Goal: Information Seeking & Learning: Understand process/instructions

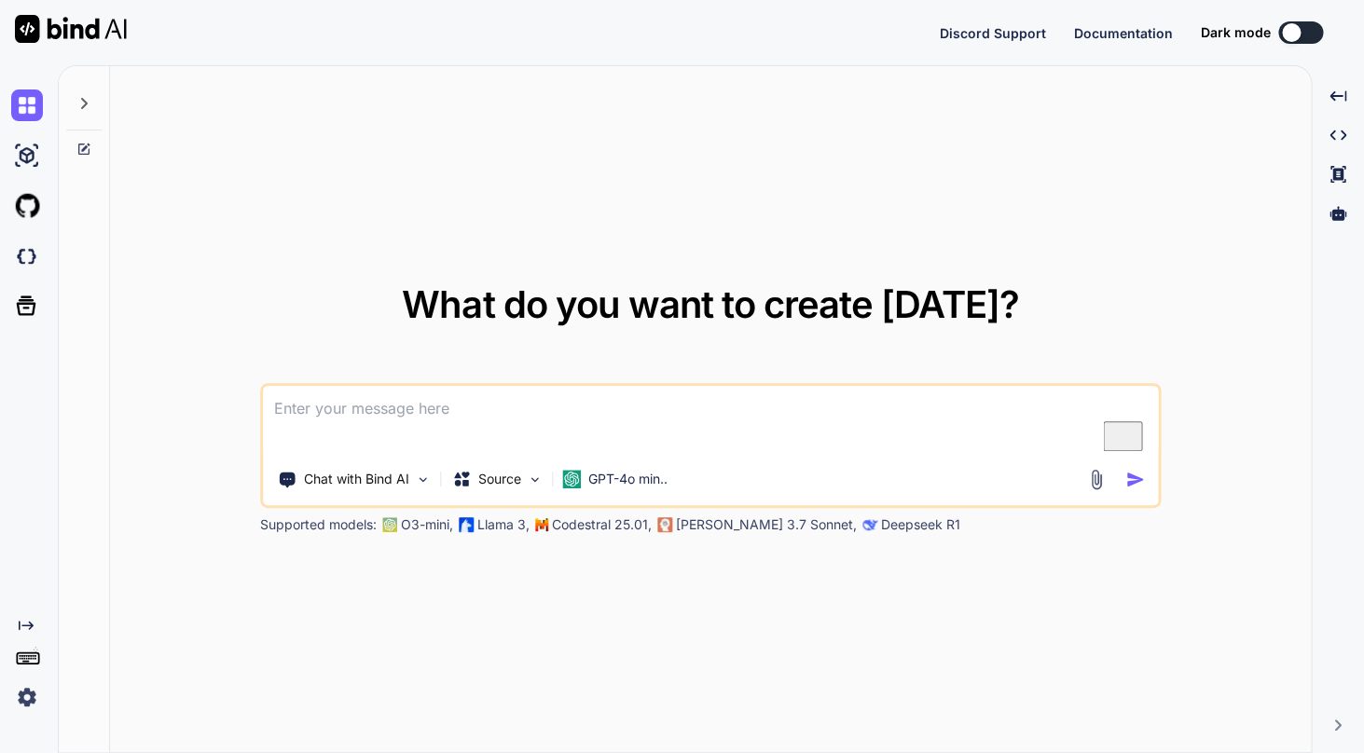
click at [22, 712] on img at bounding box center [27, 697] width 32 height 32
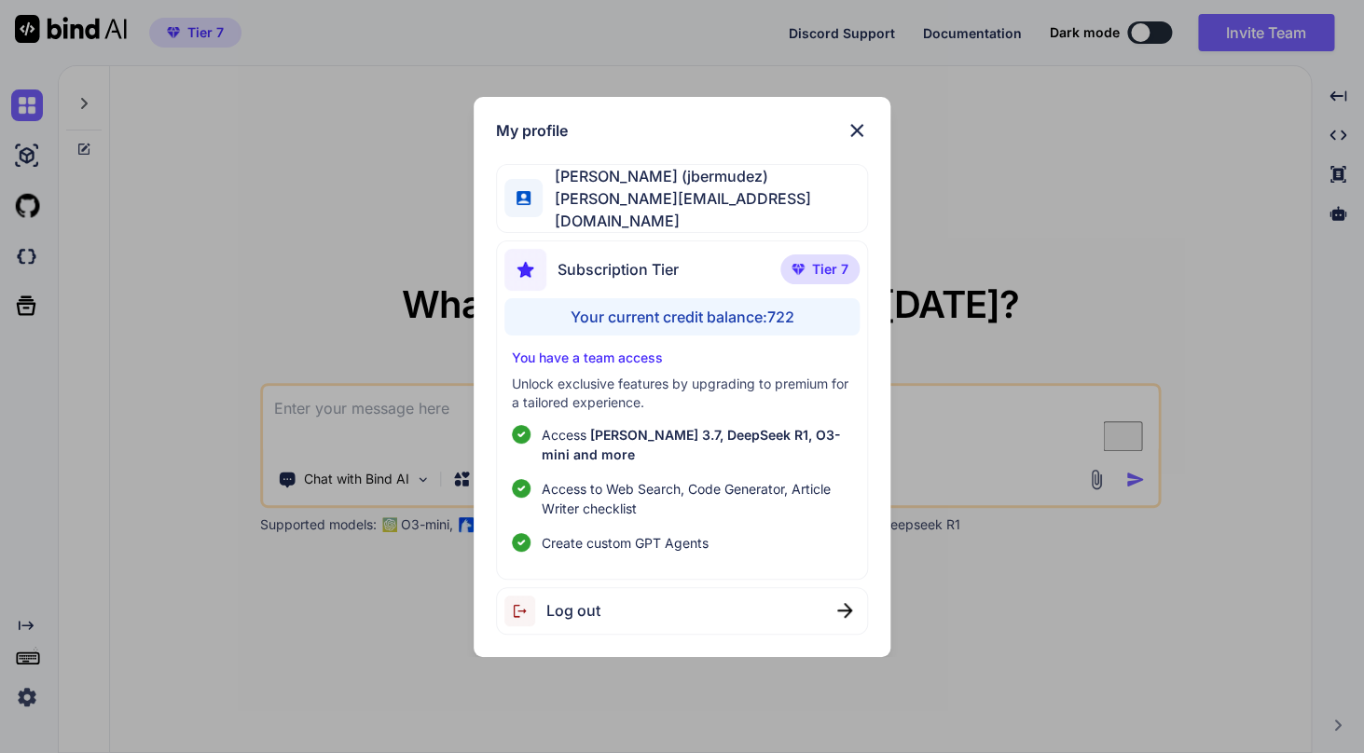
type textarea "x"
click at [854, 134] on img at bounding box center [856, 130] width 22 height 22
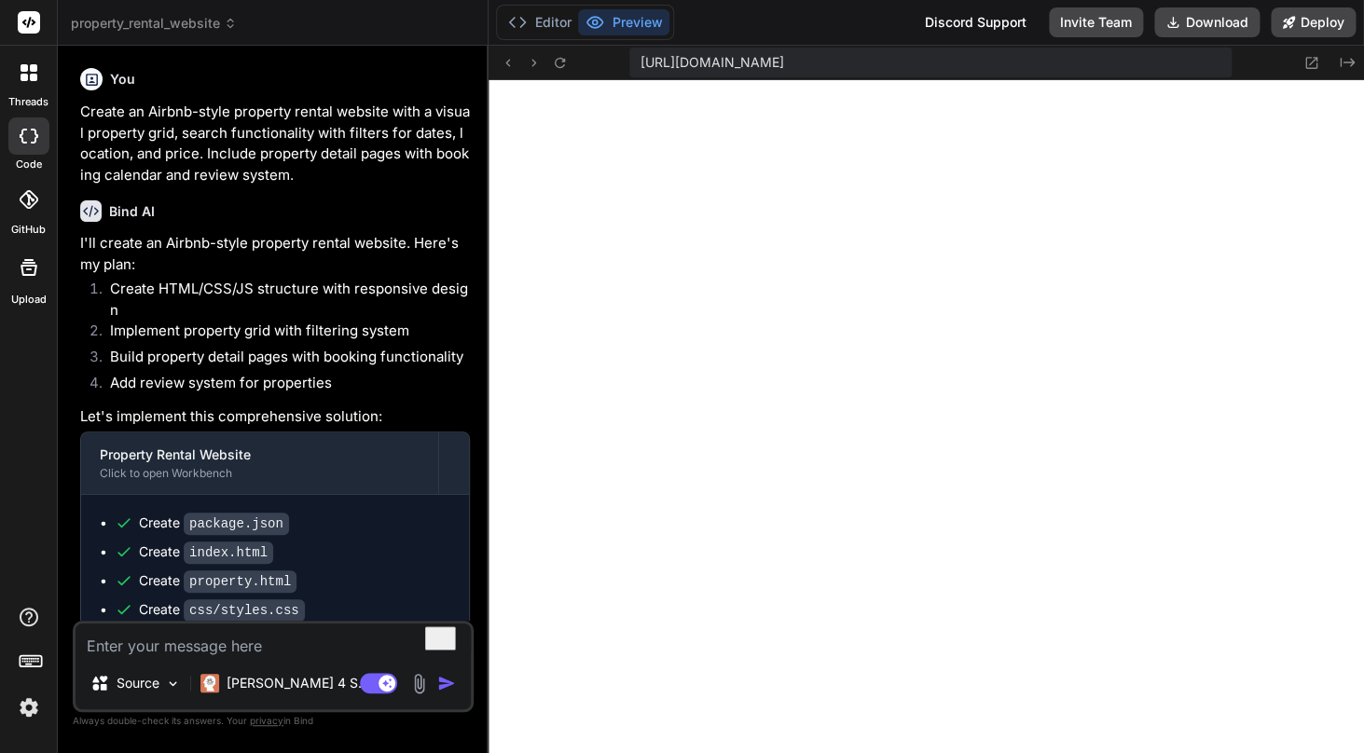
scroll to position [913, 0]
click at [230, 242] on p "I'll create an Airbnb-style property rental website. Here's my plan:" at bounding box center [275, 254] width 390 height 42
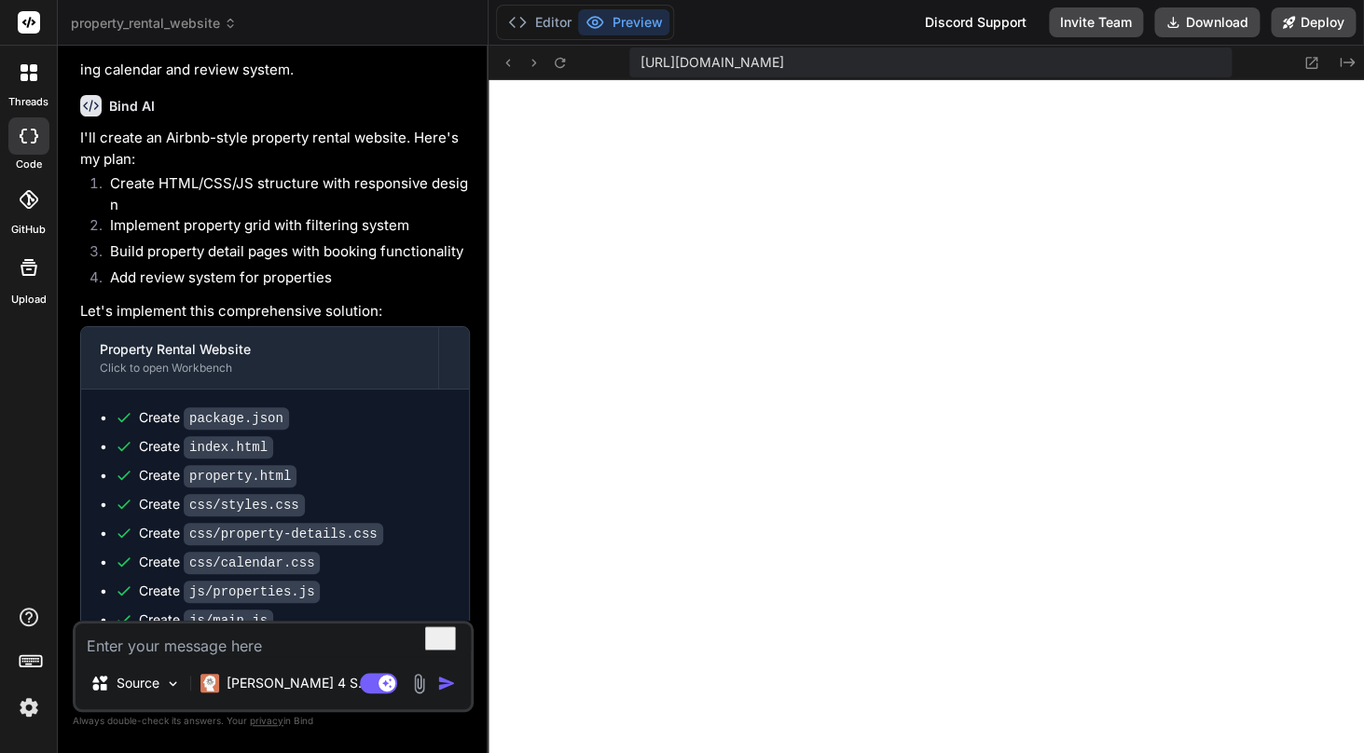
scroll to position [113, 0]
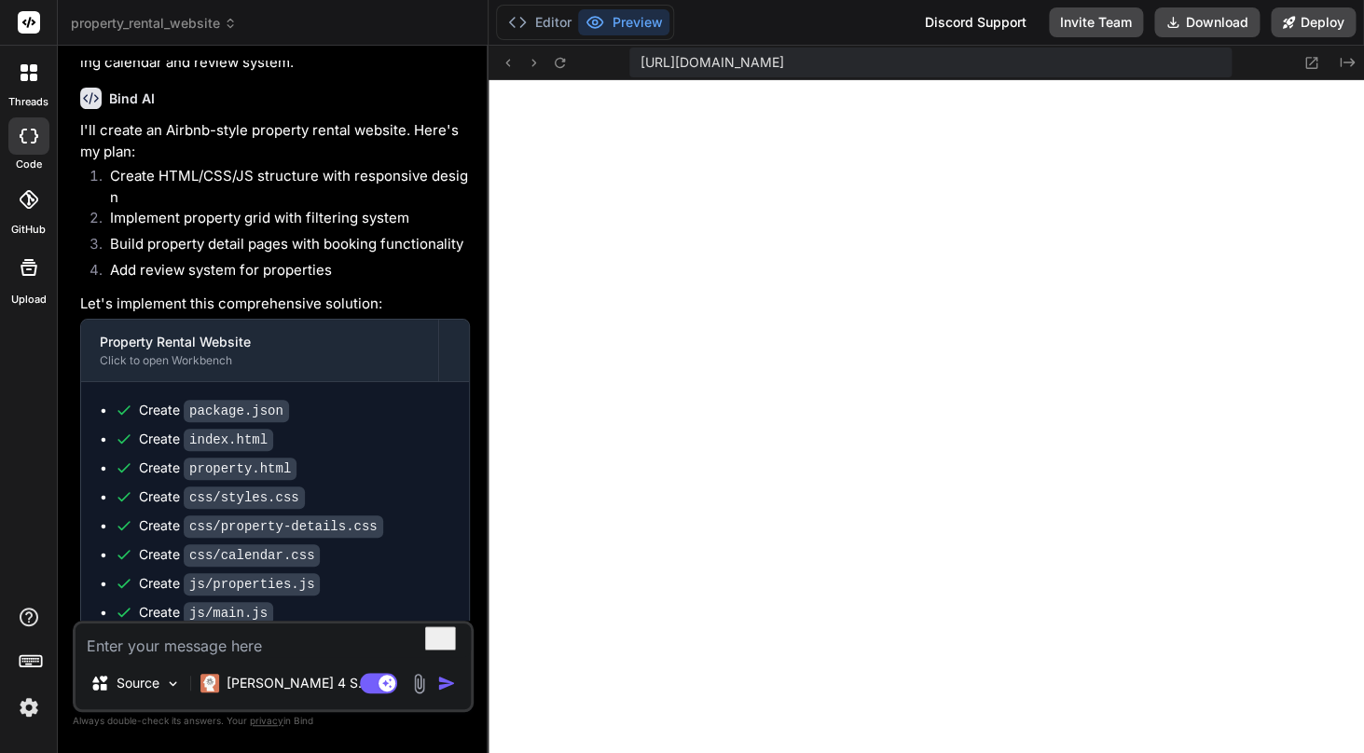
click at [242, 176] on li "Create HTML/CSS/JS structure with responsive design" at bounding box center [282, 187] width 375 height 42
click at [254, 227] on li "Implement property grid with filtering system" at bounding box center [282, 221] width 375 height 26
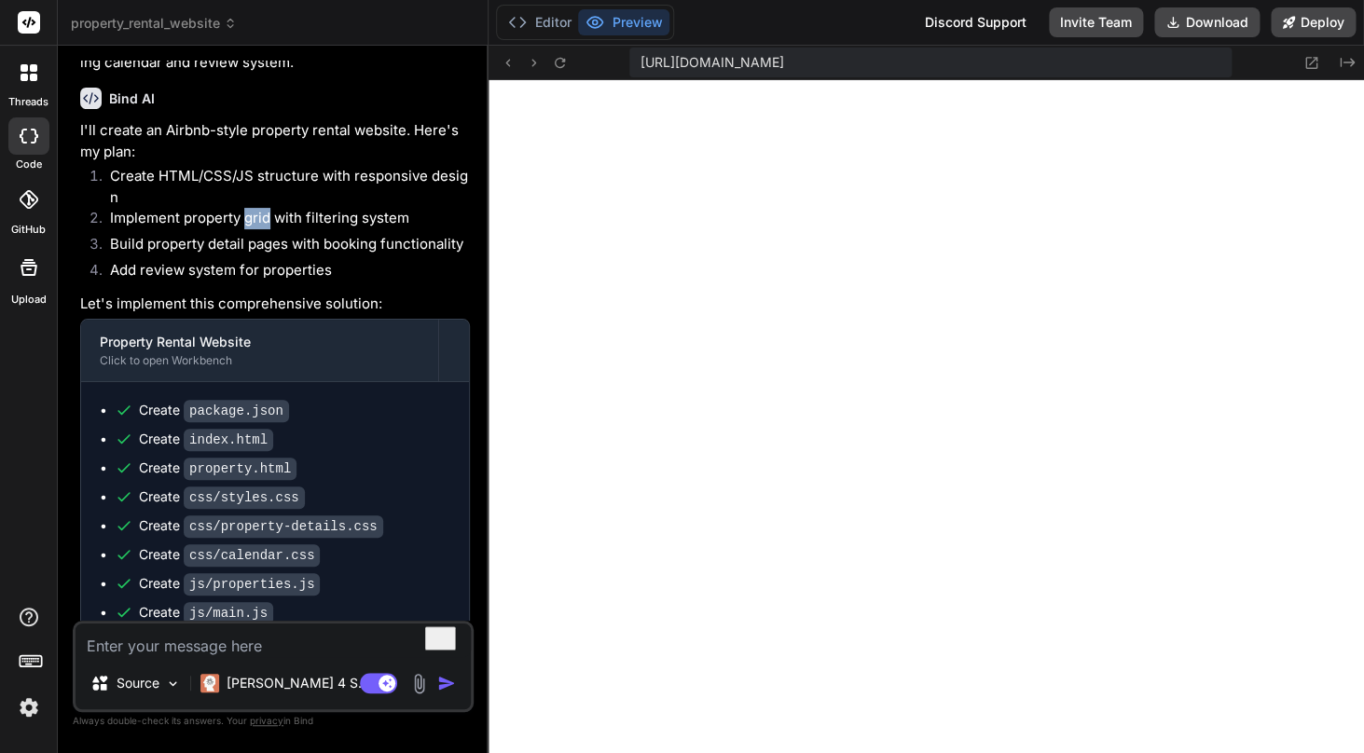
click at [254, 227] on li "Implement property grid with filtering system" at bounding box center [282, 221] width 375 height 26
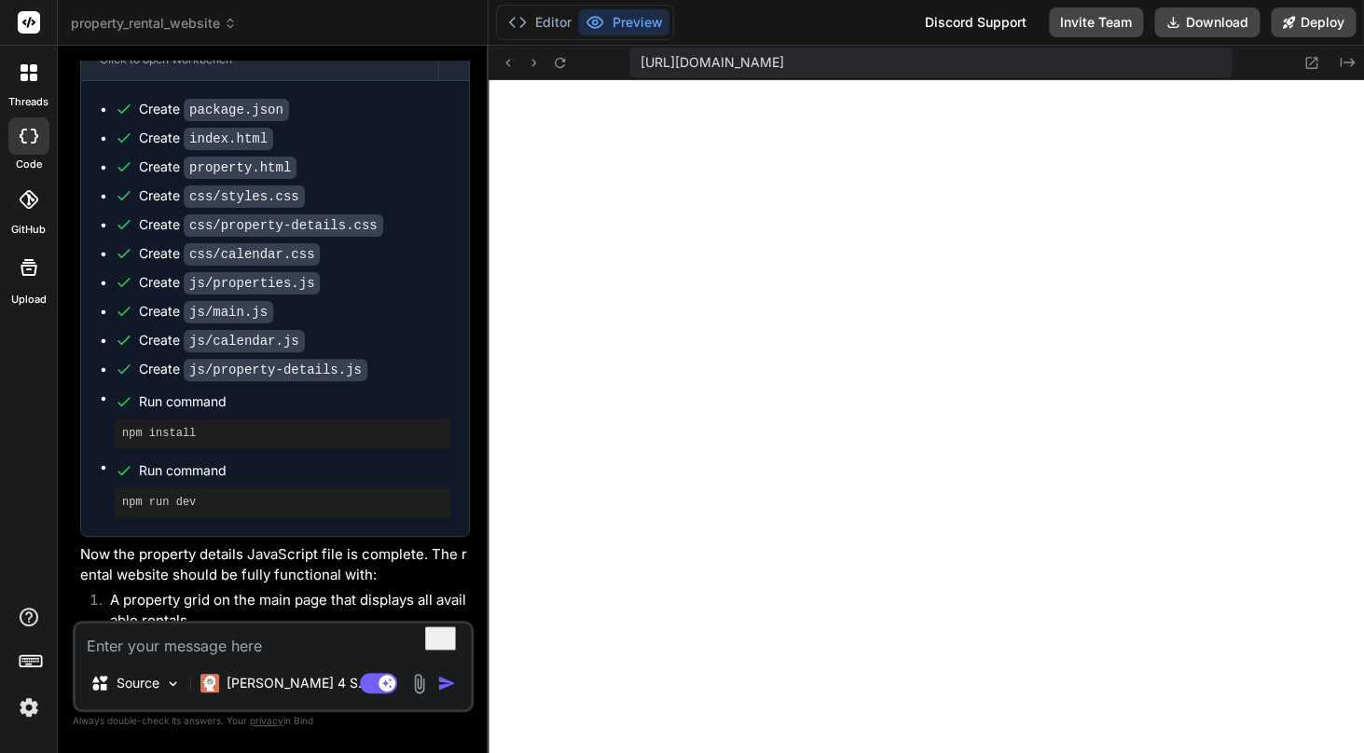
scroll to position [439, 0]
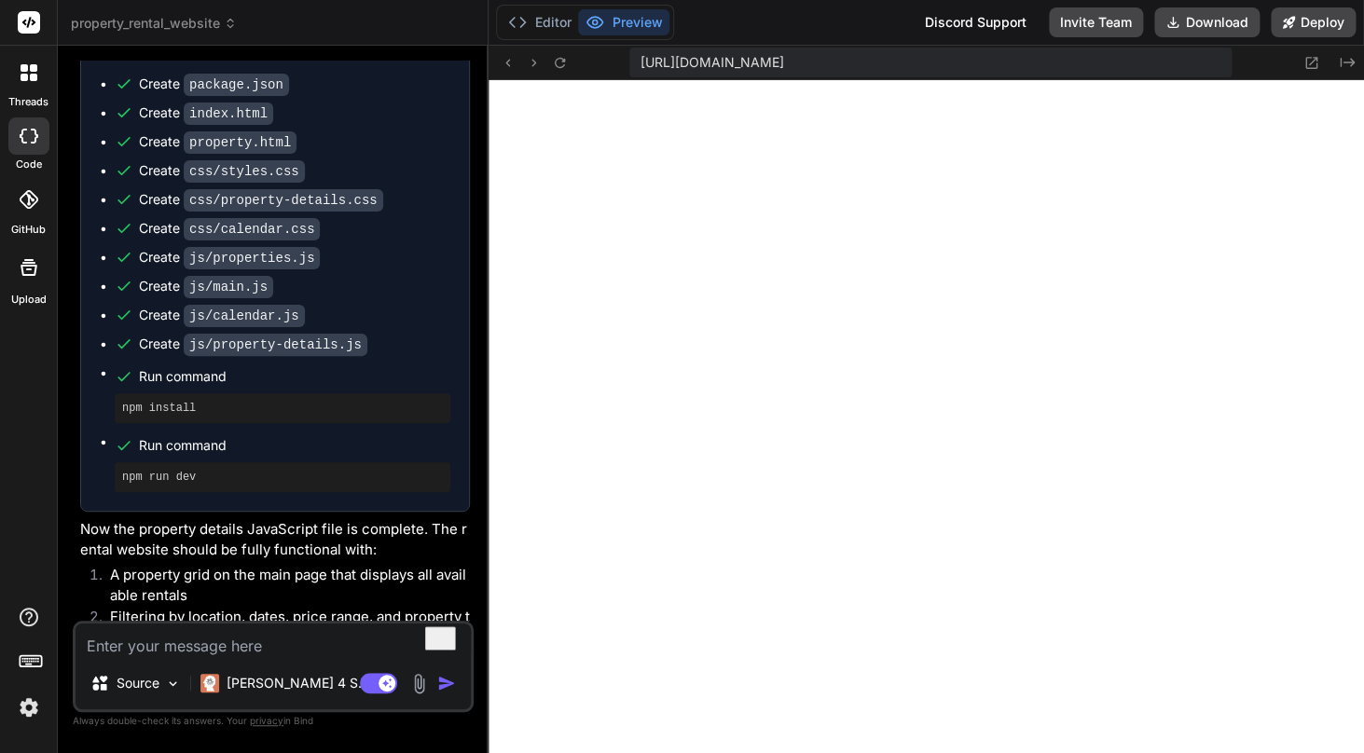
drag, startPoint x: 232, startPoint y: 167, endPoint x: 306, endPoint y: 363, distance: 210.0
click at [306, 363] on ul "Create package.json Create index.html Create property.html Create css/styles.cs…" at bounding box center [275, 284] width 350 height 418
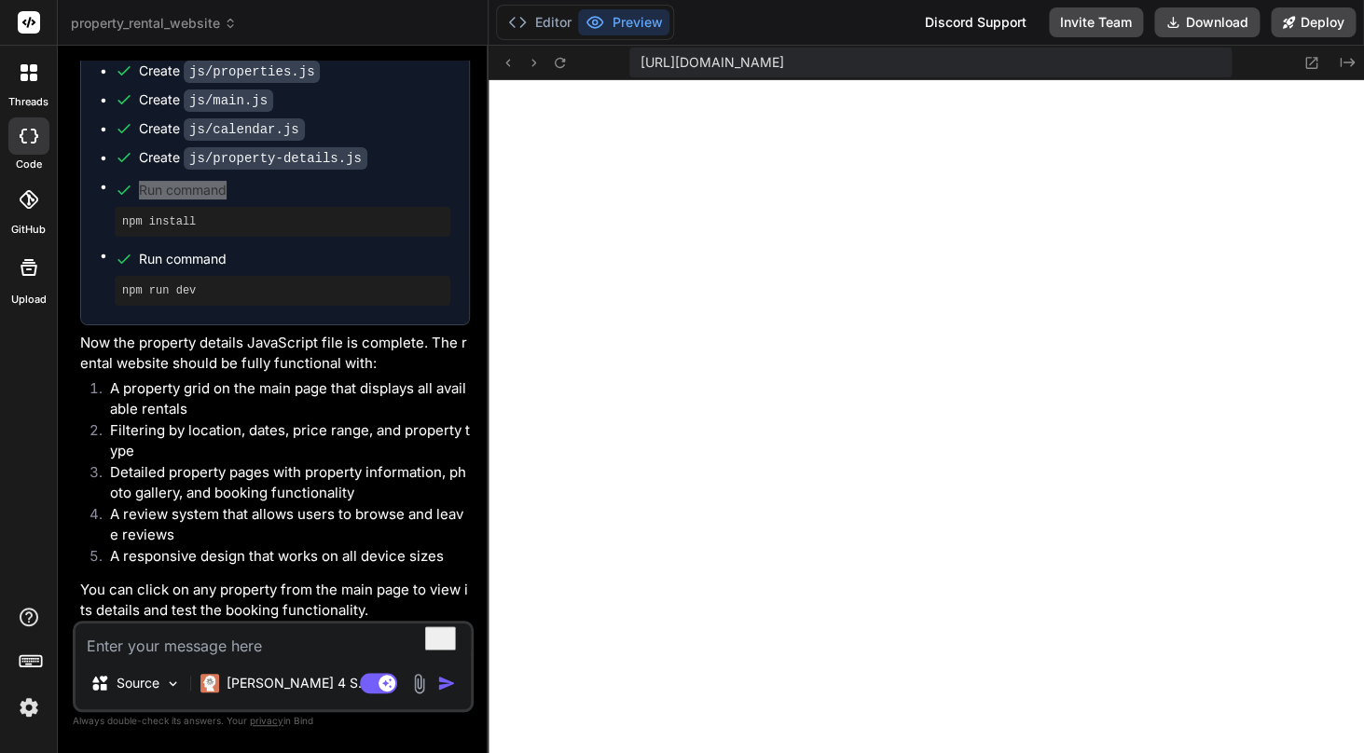
scroll to position [1044, 0]
type textarea "x"
click at [226, 26] on icon at bounding box center [230, 23] width 13 height 13
